Goal: Check status: Check status

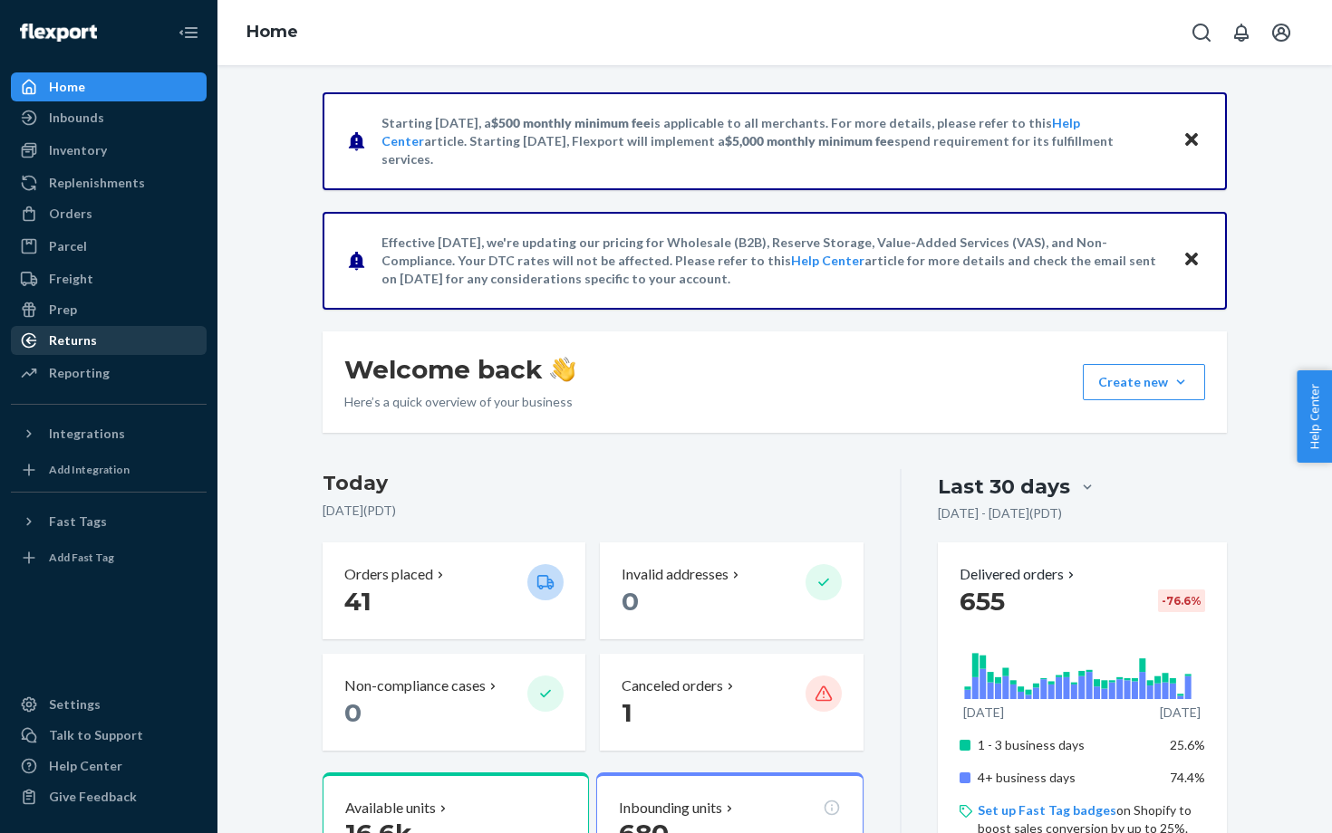
click at [76, 339] on div "Returns" at bounding box center [73, 341] width 48 height 18
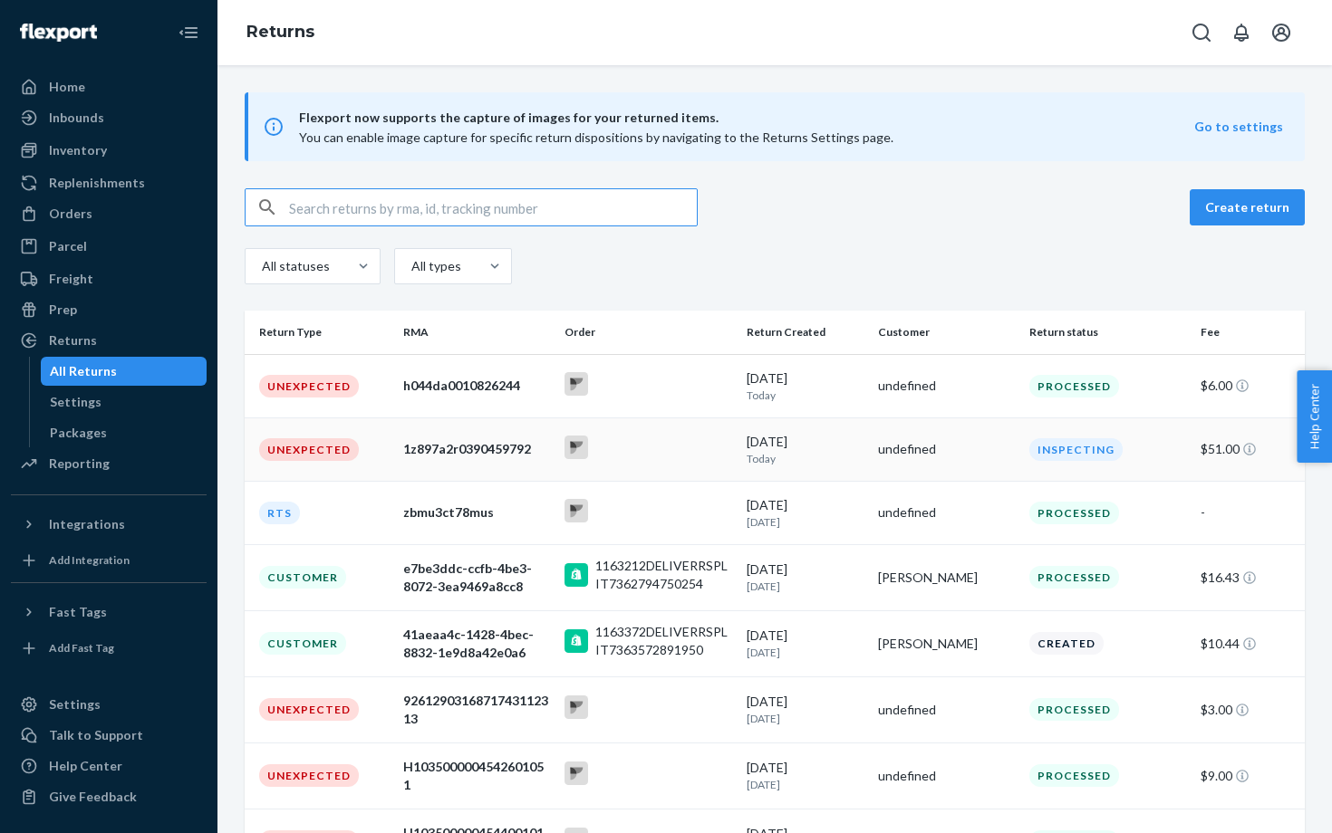
scroll to position [32, 0]
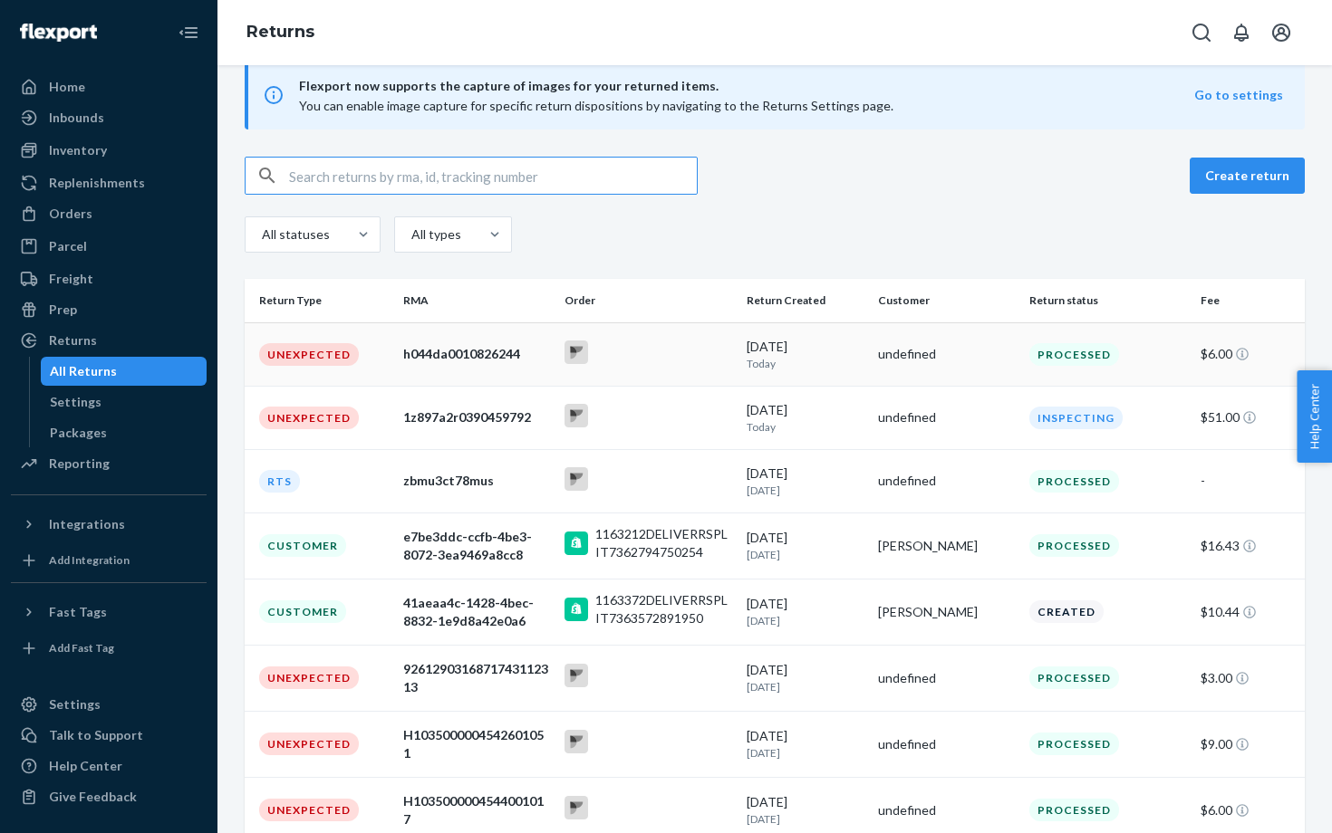
click at [428, 357] on div "h044da0010826244" at bounding box center [476, 354] width 147 height 18
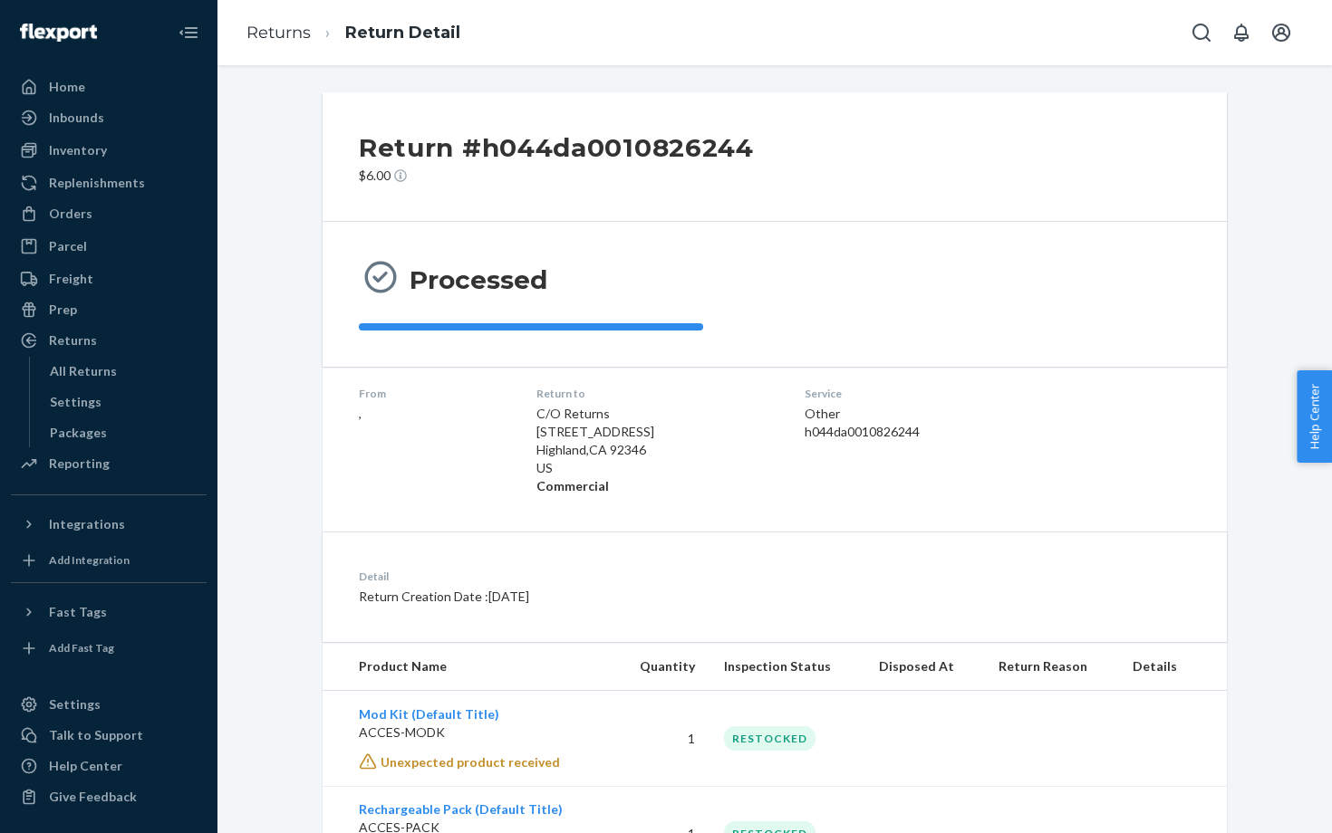
scroll to position [92, 0]
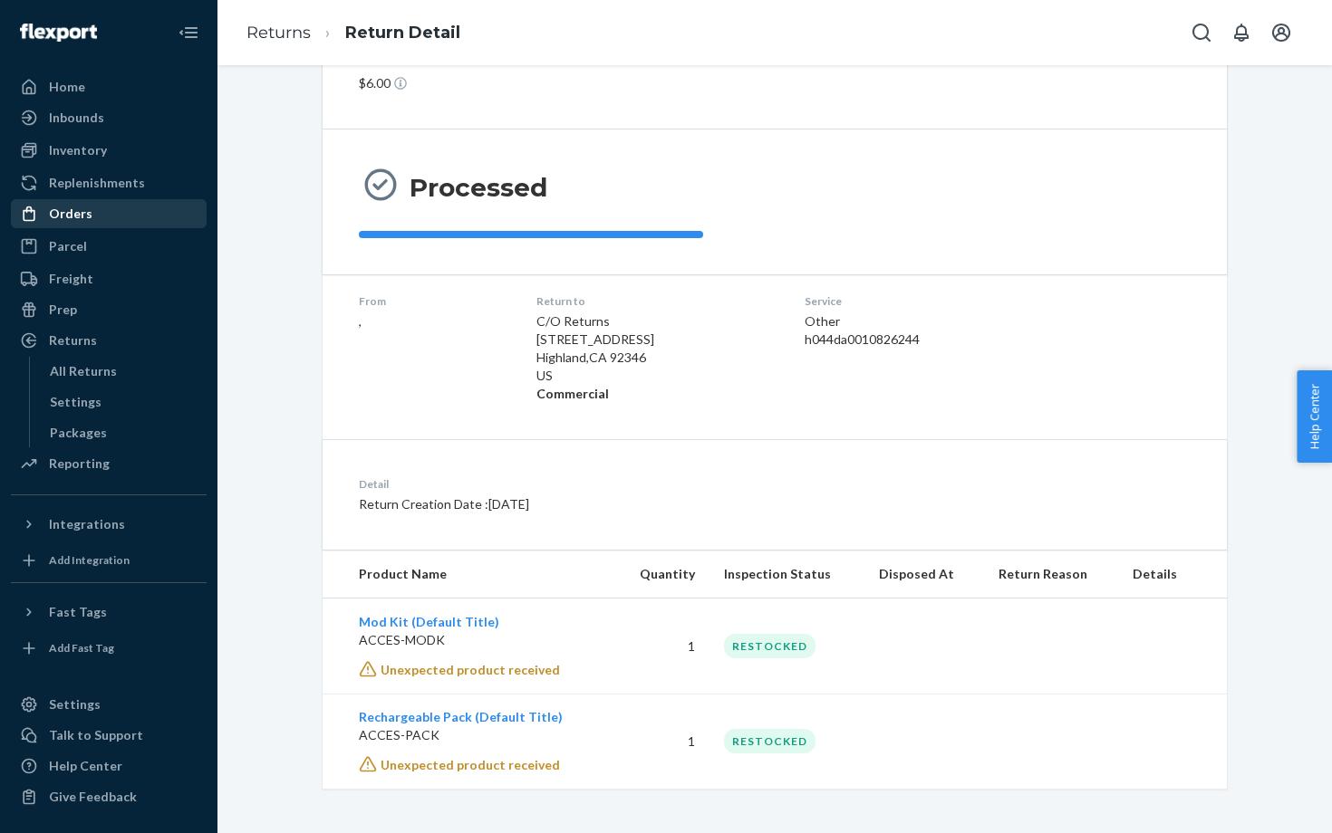
click at [72, 217] on div "Orders" at bounding box center [70, 214] width 43 height 18
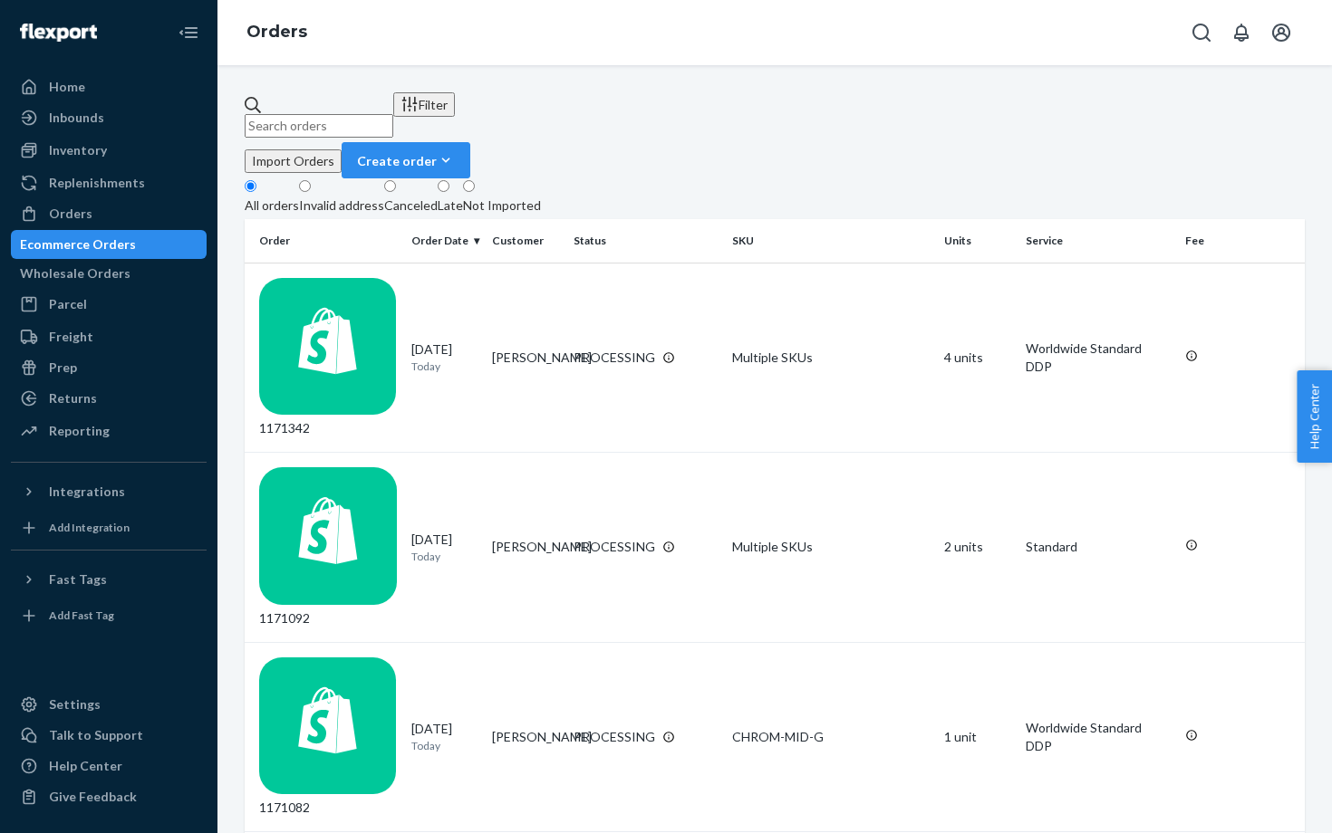
click at [463, 197] on div "Late" at bounding box center [450, 206] width 25 height 18
click at [449, 191] on input "Late" at bounding box center [444, 186] width 12 height 12
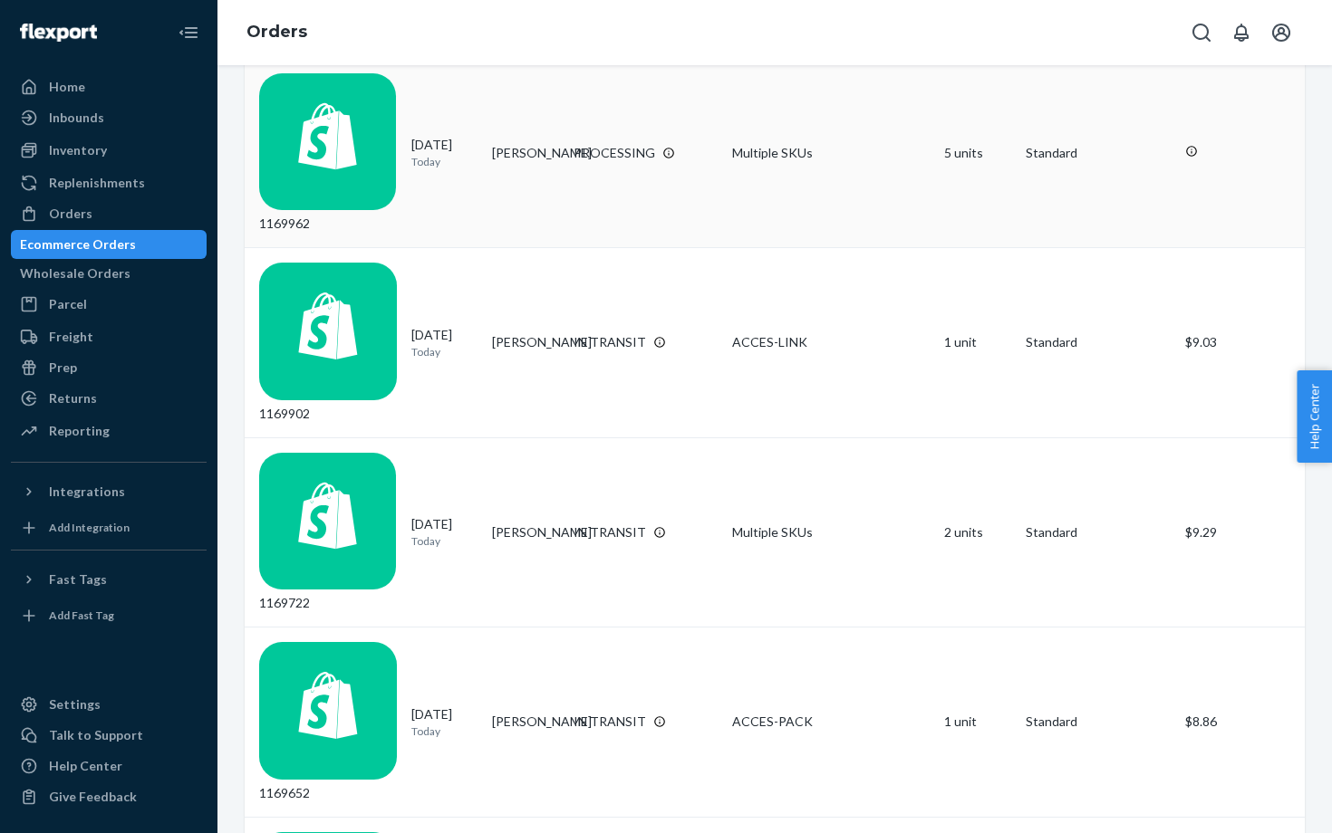
scroll to position [1174, 0]
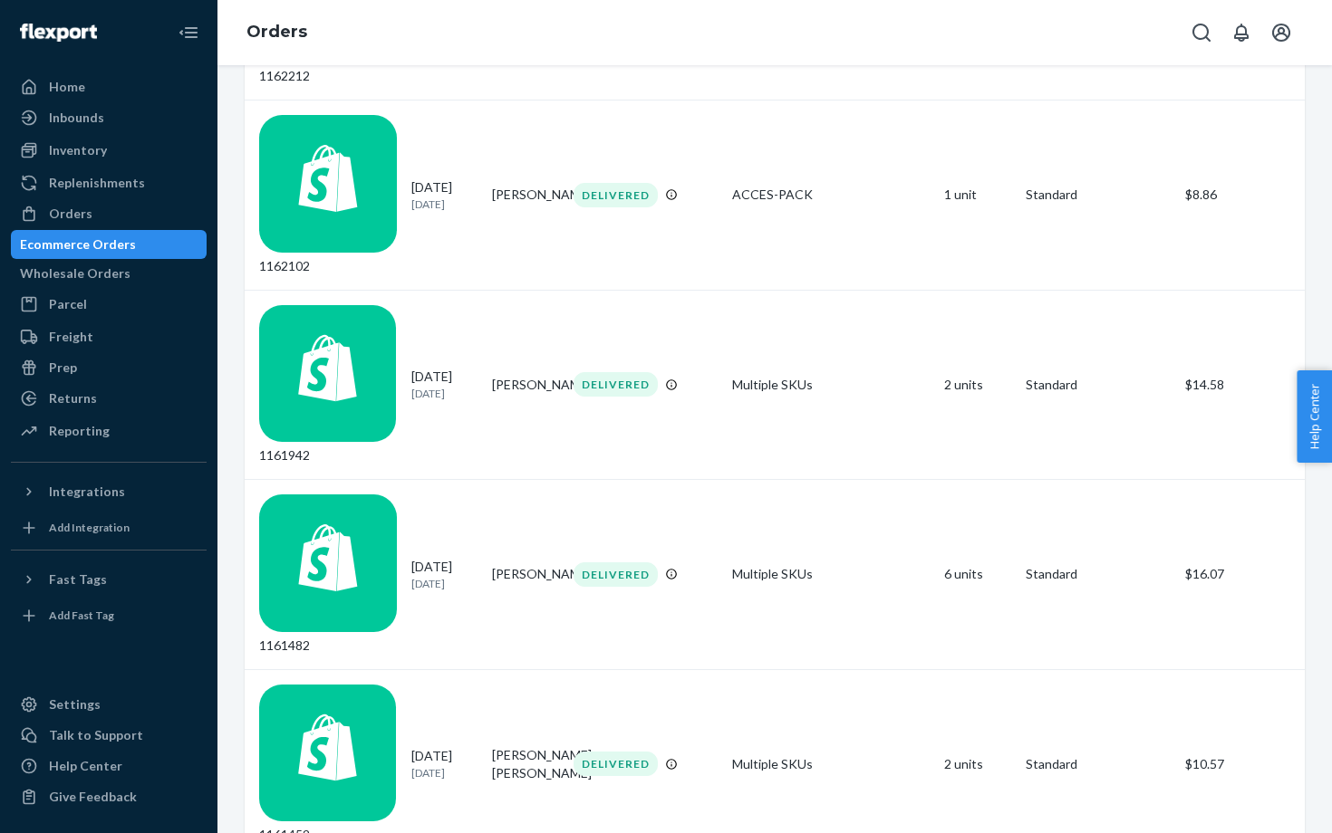
scroll to position [1156, 0]
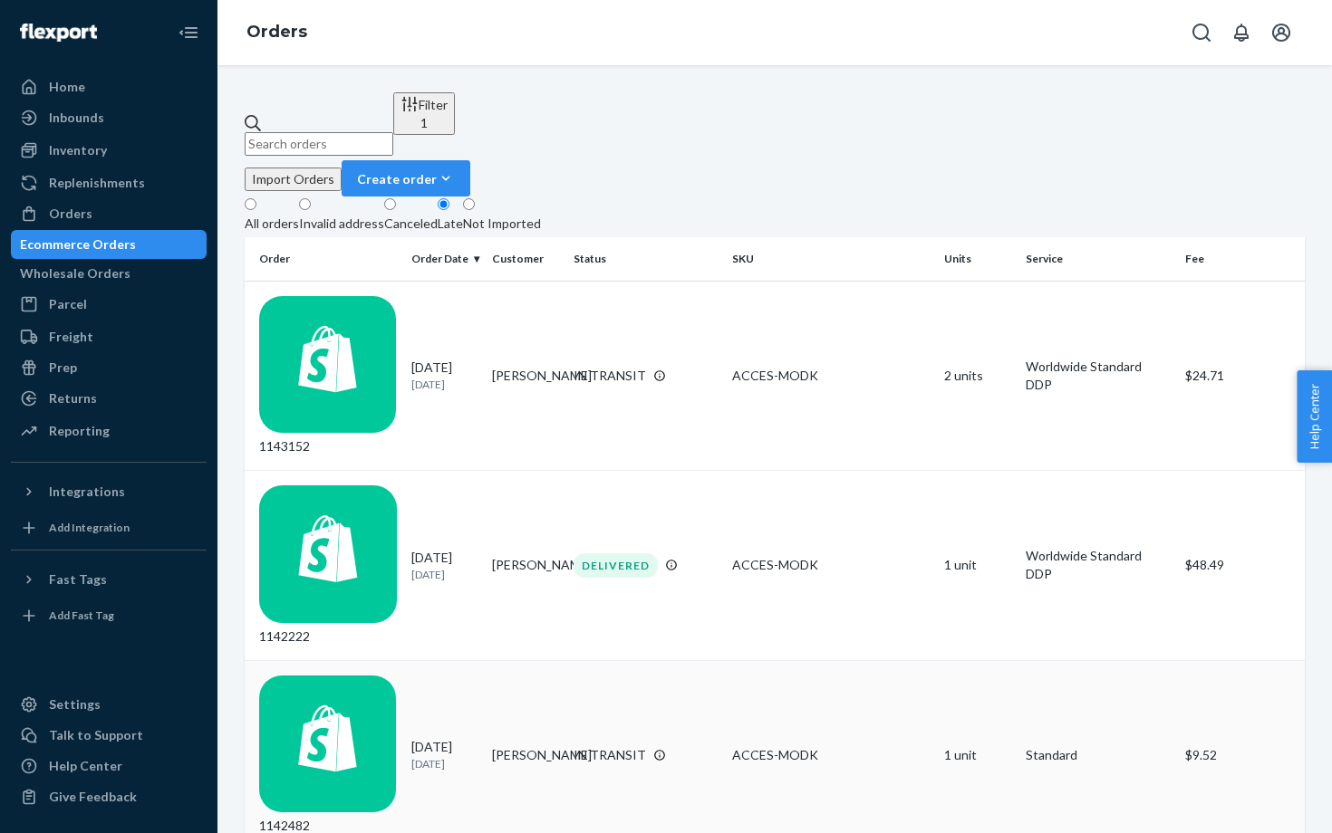
click at [691, 747] on div "IN TRANSIT" at bounding box center [646, 756] width 152 height 18
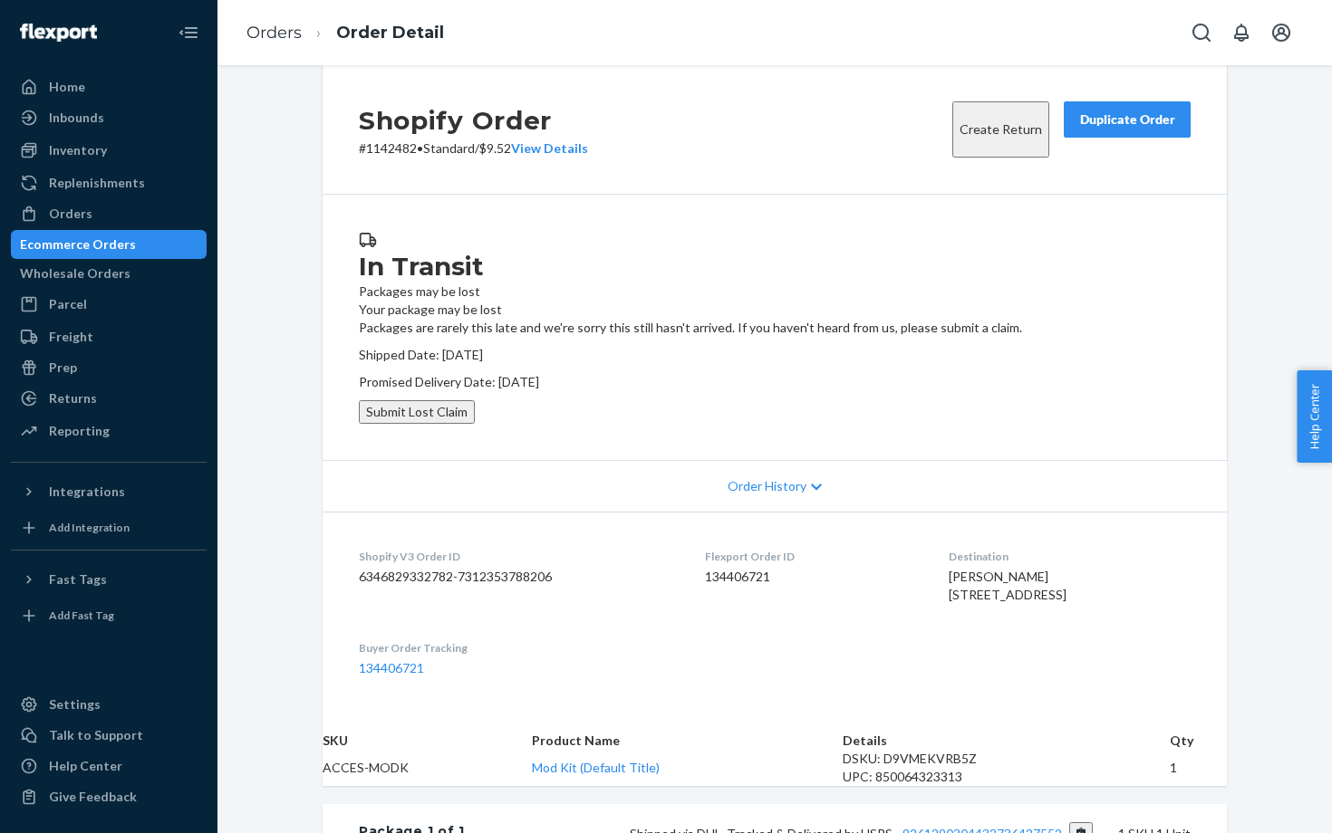
scroll to position [187, 0]
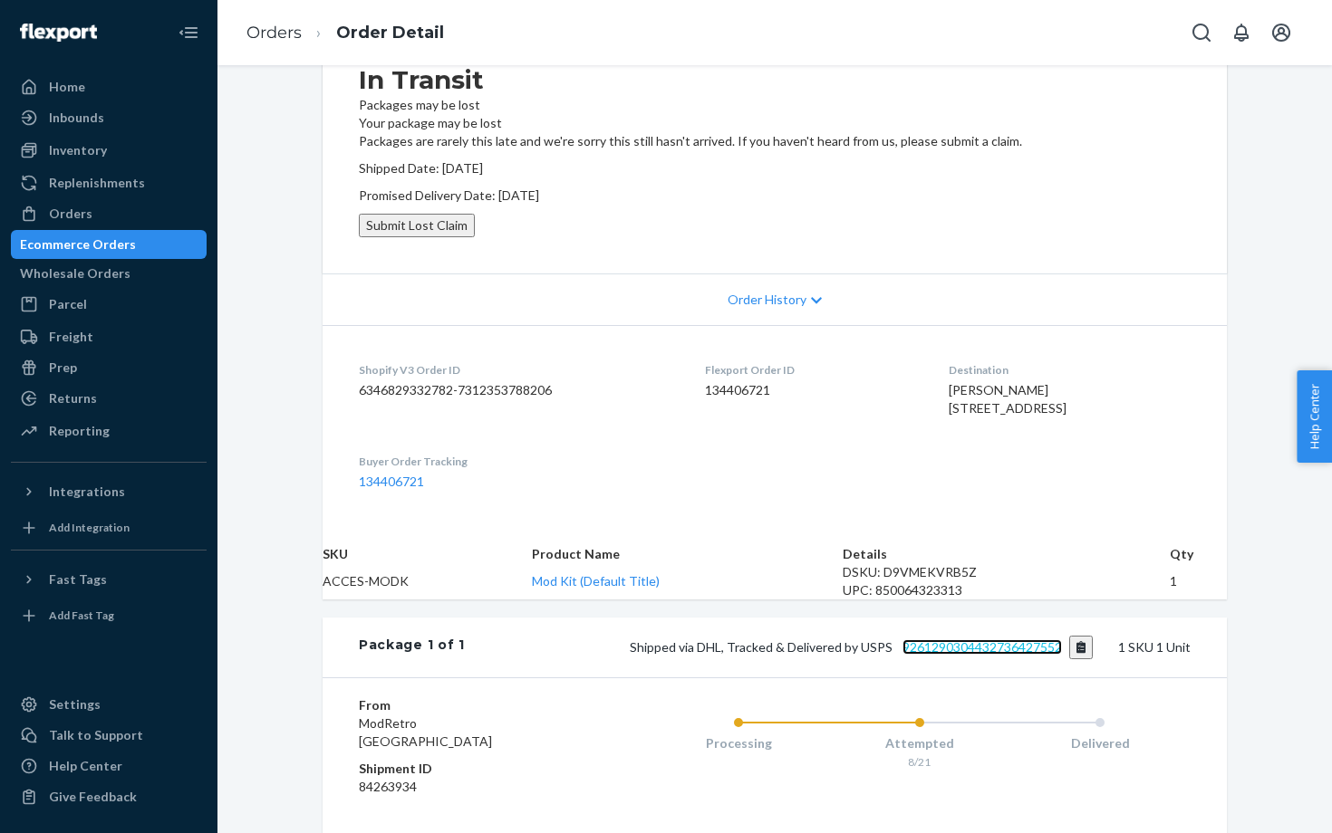
click at [948, 655] on link "9261290304432736427552" at bounding box center [981, 647] width 159 height 15
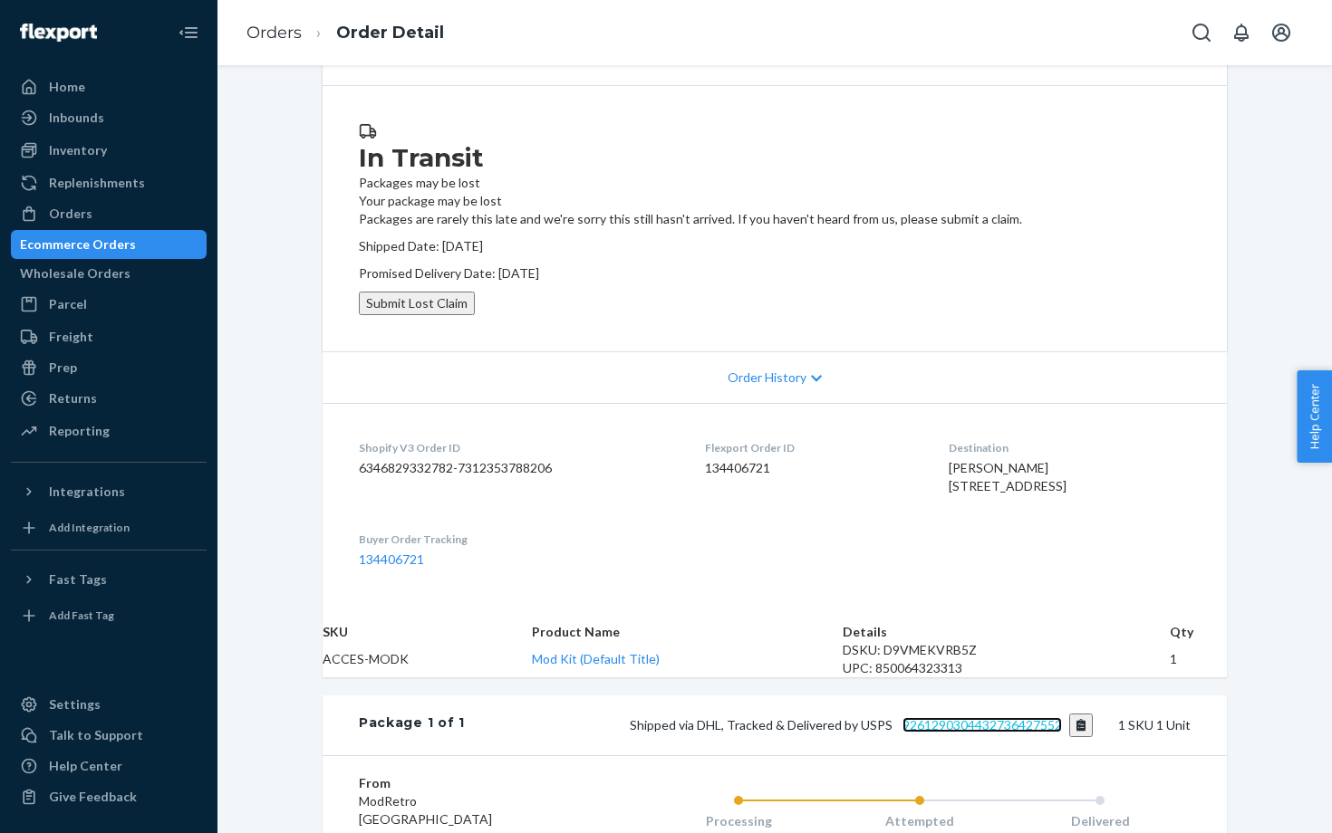
scroll to position [0, 0]
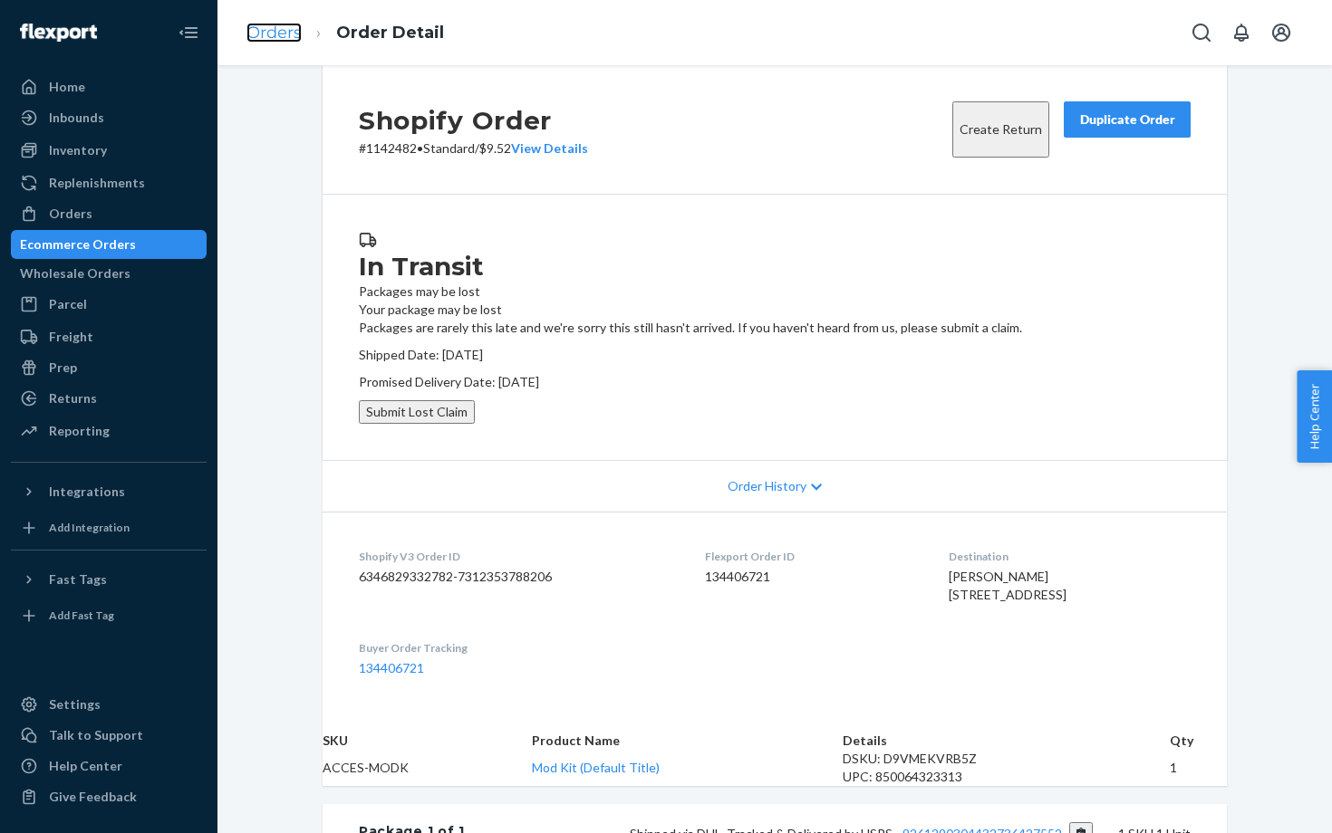
click at [287, 27] on link "Orders" at bounding box center [273, 33] width 55 height 20
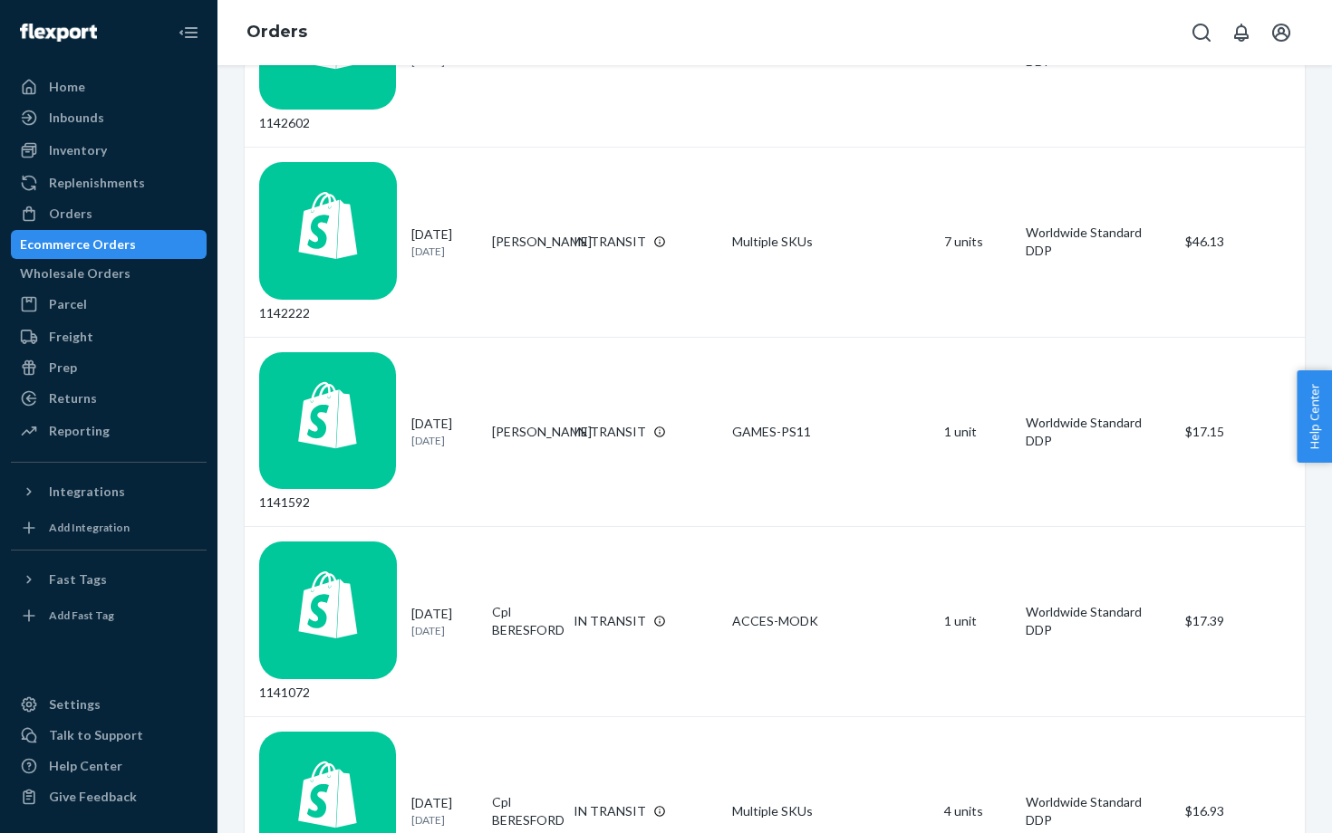
scroll to position [1153, 0]
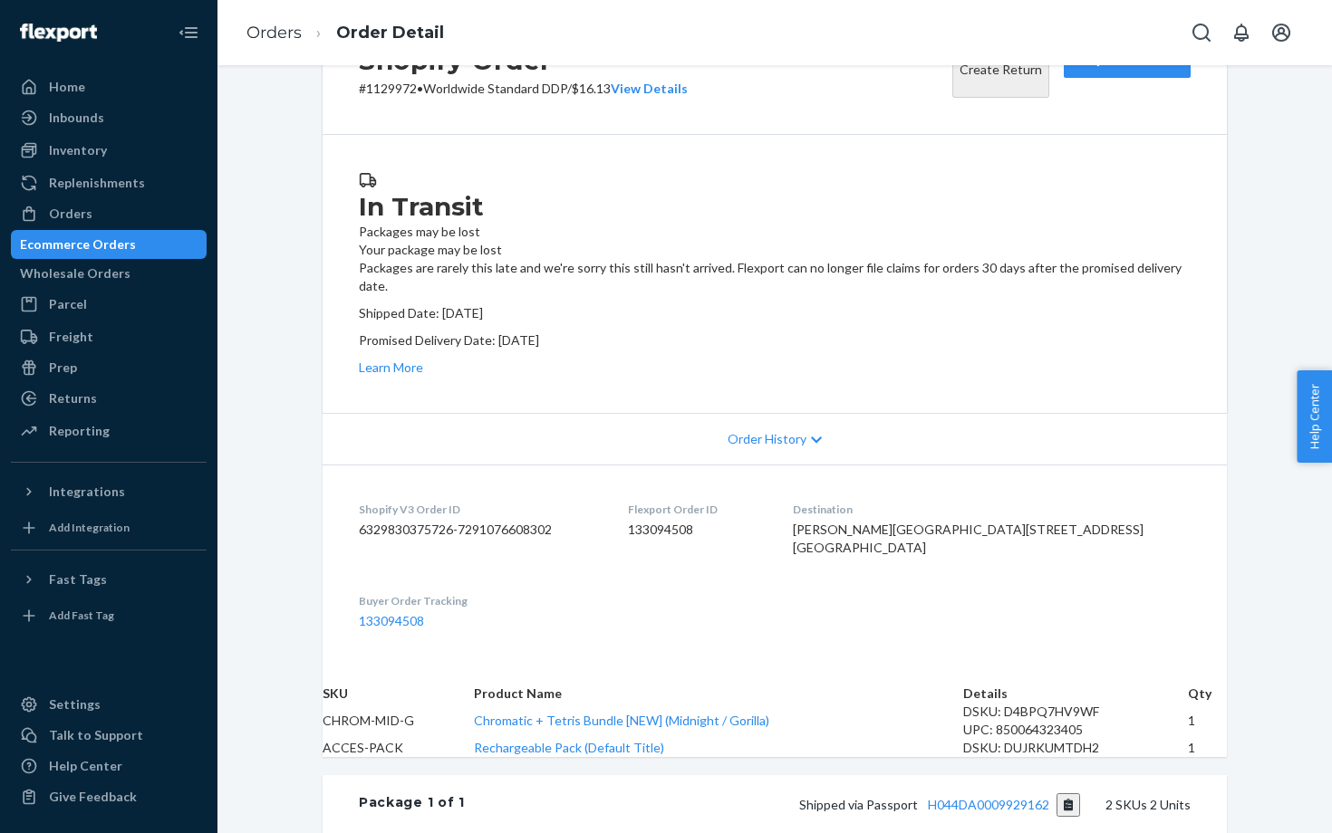
scroll to position [55, 0]
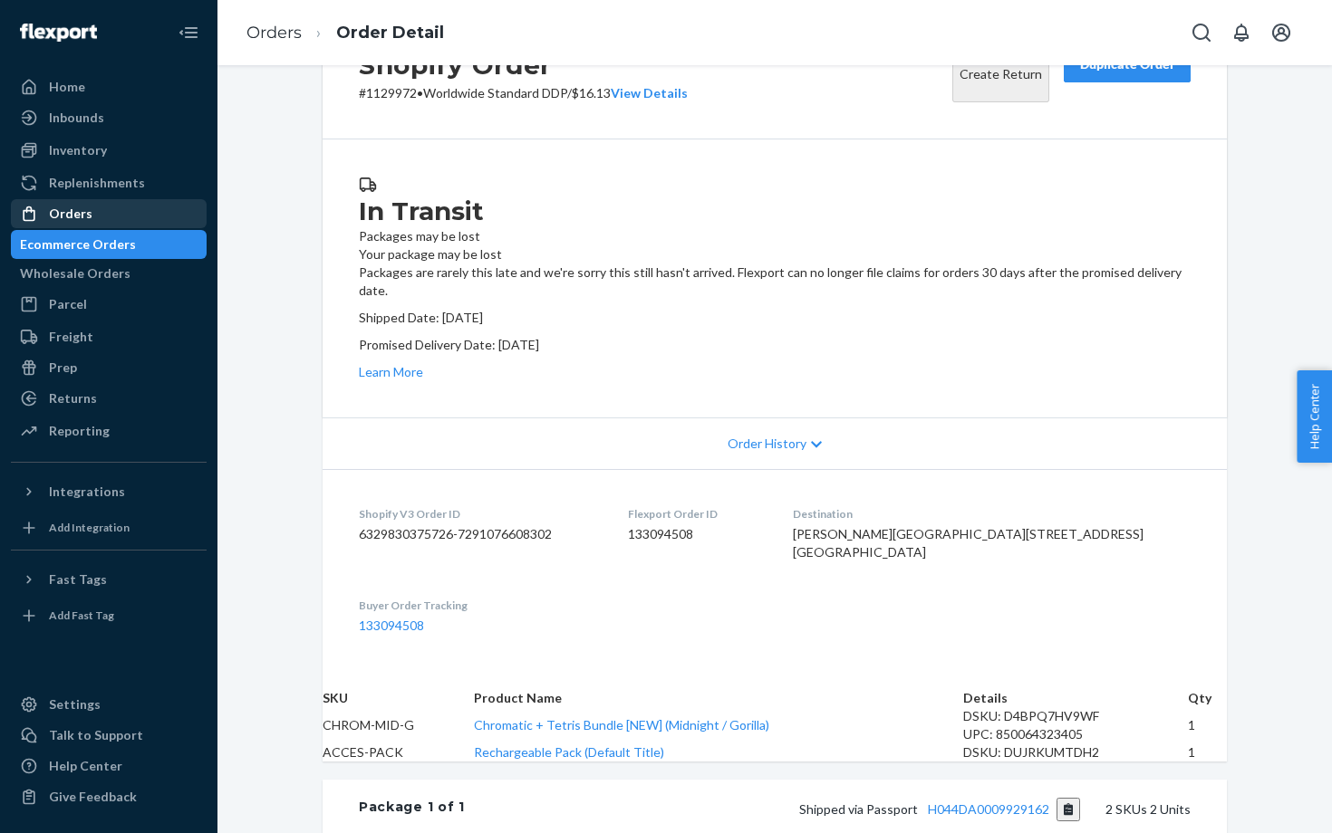
click at [88, 205] on div "Orders" at bounding box center [70, 214] width 43 height 18
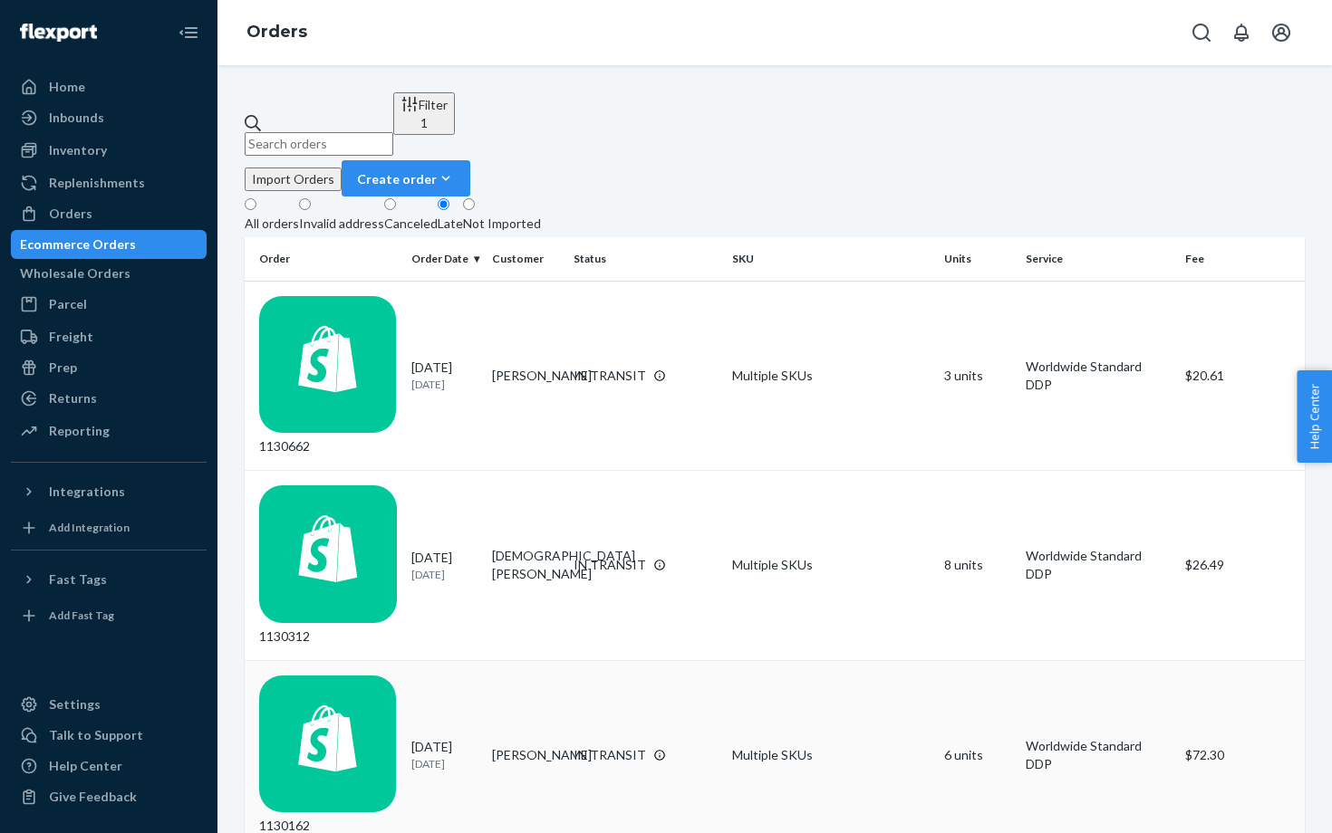
scroll to position [1180, 0]
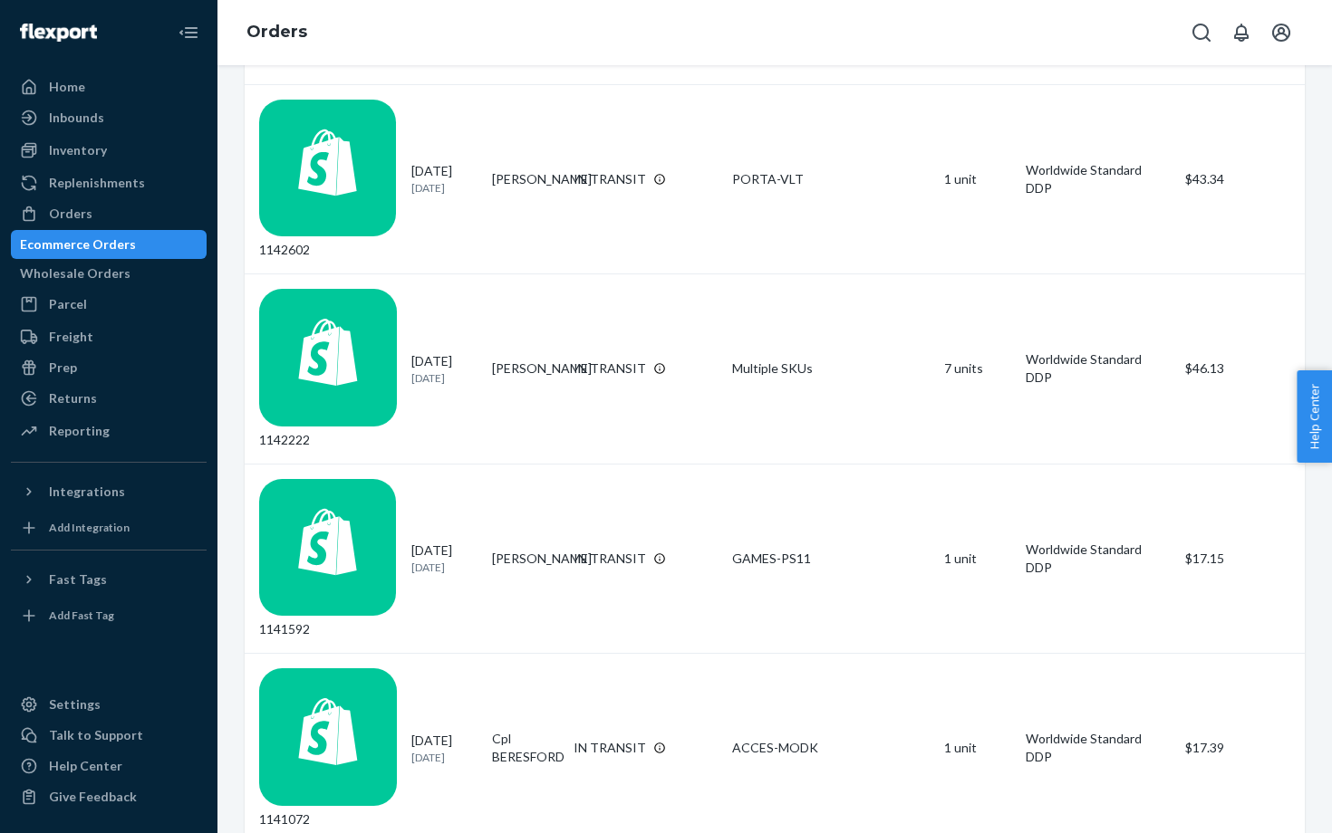
scroll to position [1153, 0]
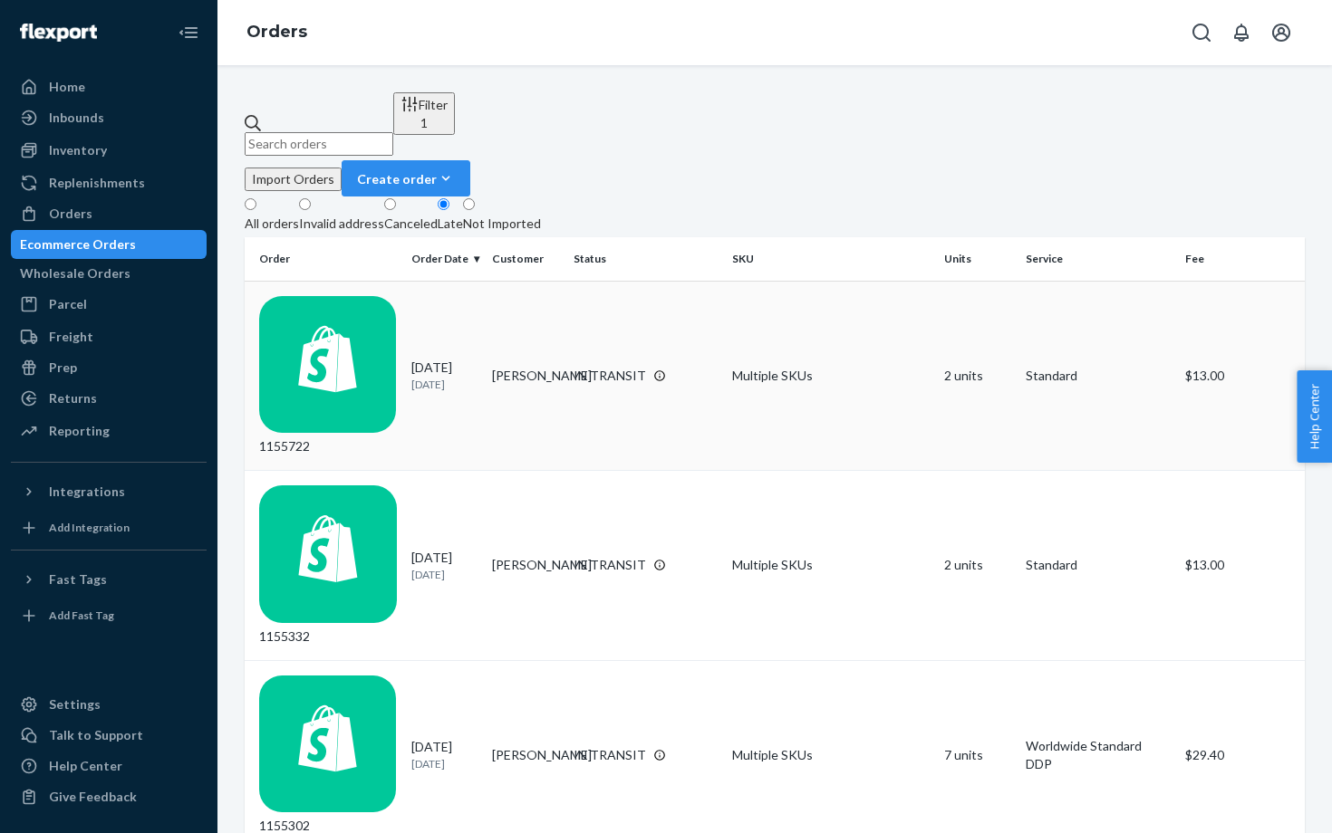
click at [524, 281] on td "[PERSON_NAME]" at bounding box center [526, 376] width 82 height 190
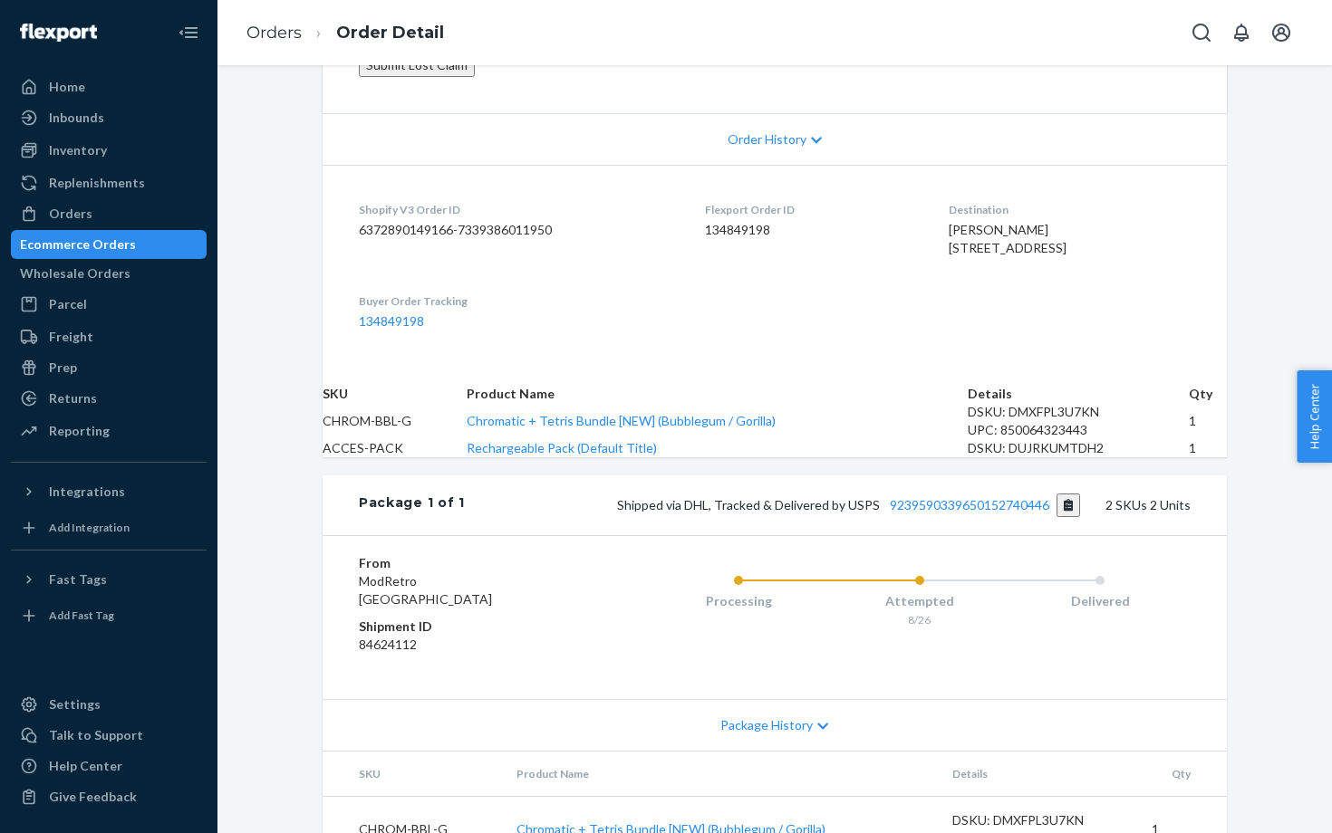
scroll to position [416, 0]
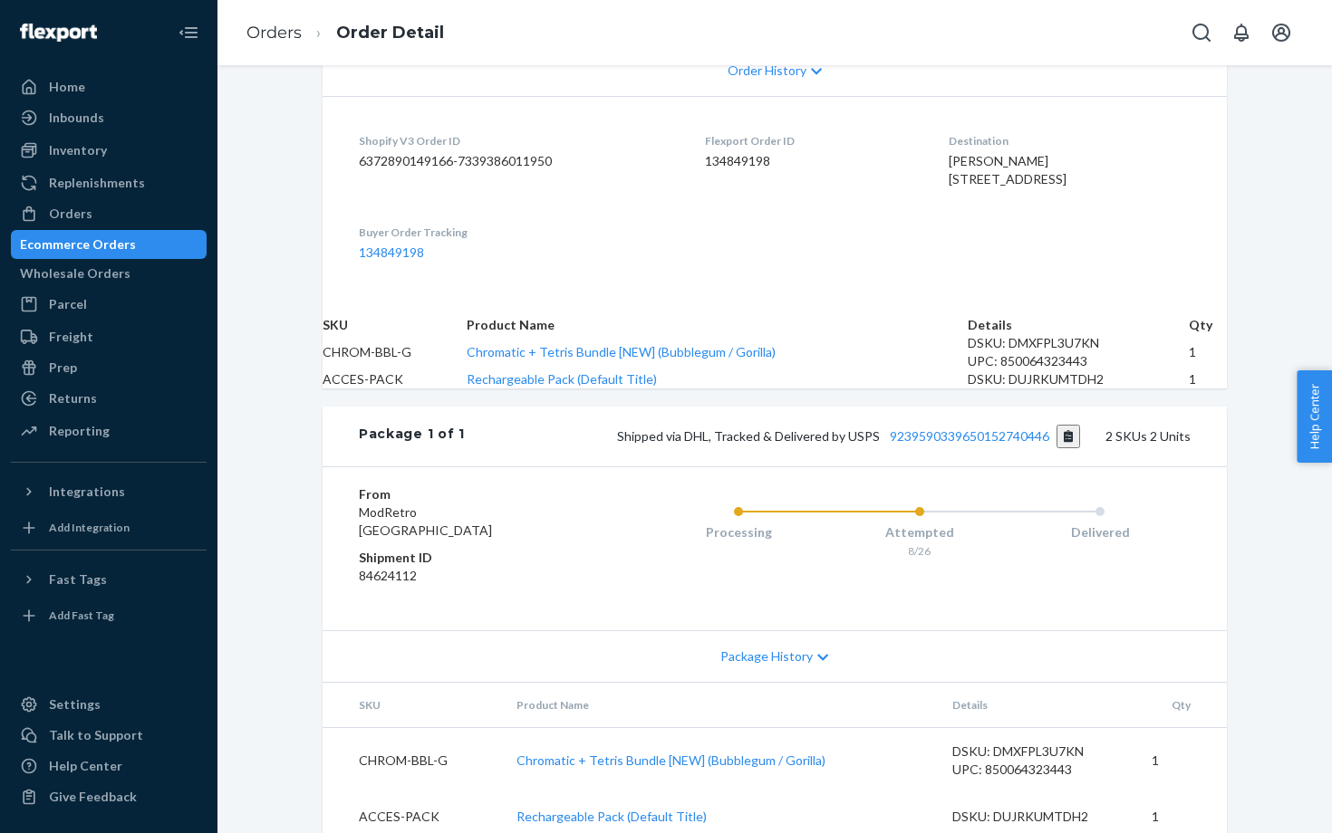
click at [394, 298] on dl "Shopify V3 Order ID 6372890149166-7339386011950 Flexport Order ID 134849198 Des…" at bounding box center [775, 197] width 904 height 202
click at [390, 260] on link "134849198" at bounding box center [391, 252] width 65 height 15
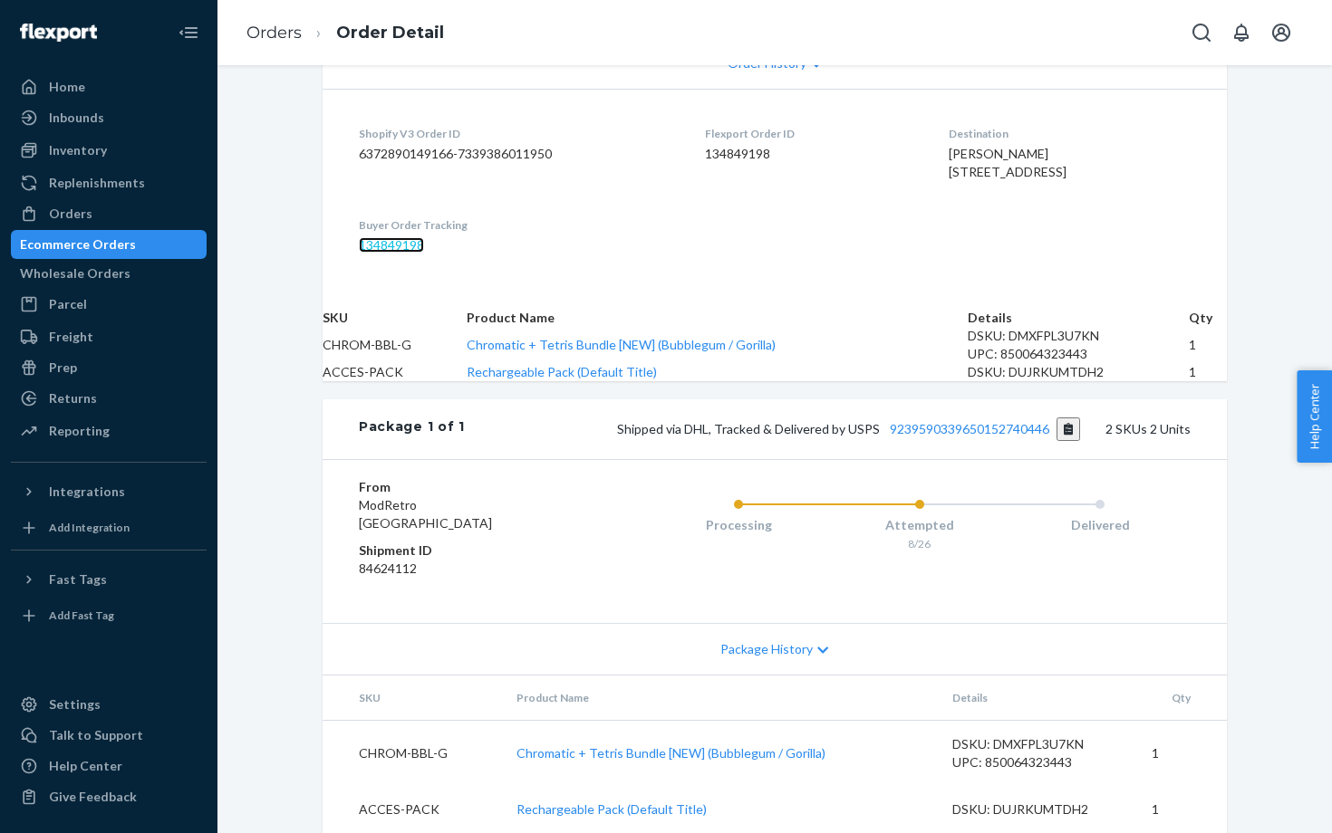
scroll to position [608, 0]
click at [75, 222] on div "Orders" at bounding box center [70, 214] width 43 height 18
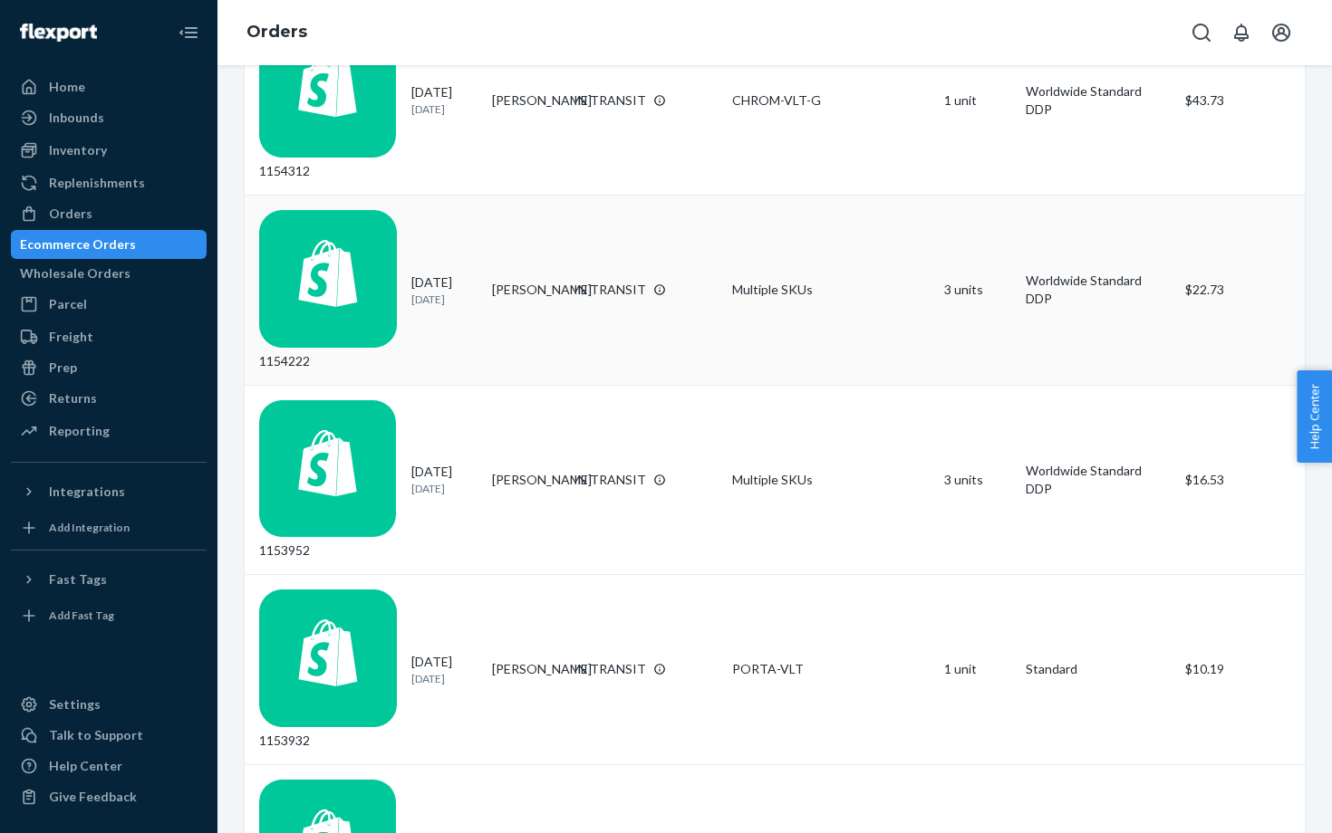
scroll to position [1151, 0]
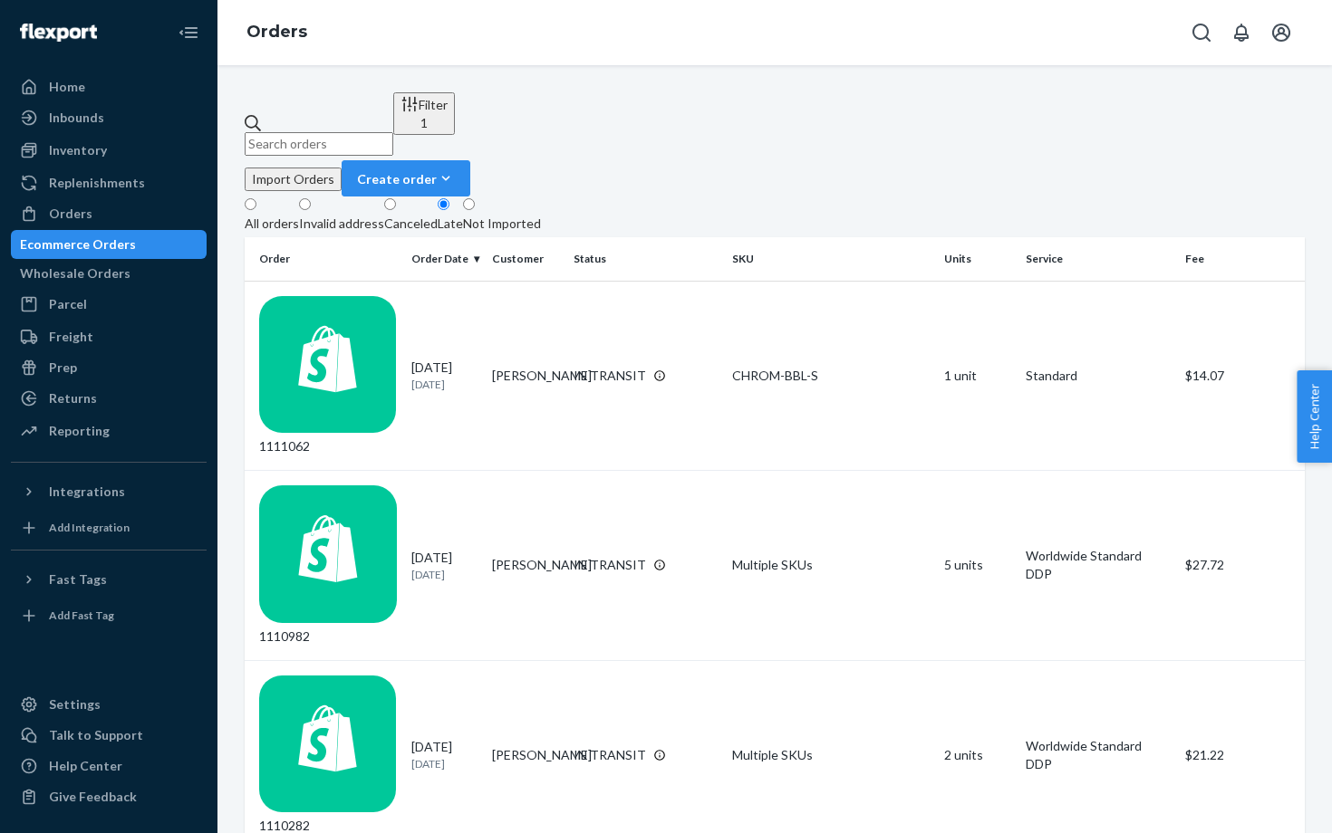
scroll to position [372, 0]
